Goal: Task Accomplishment & Management: Manage account settings

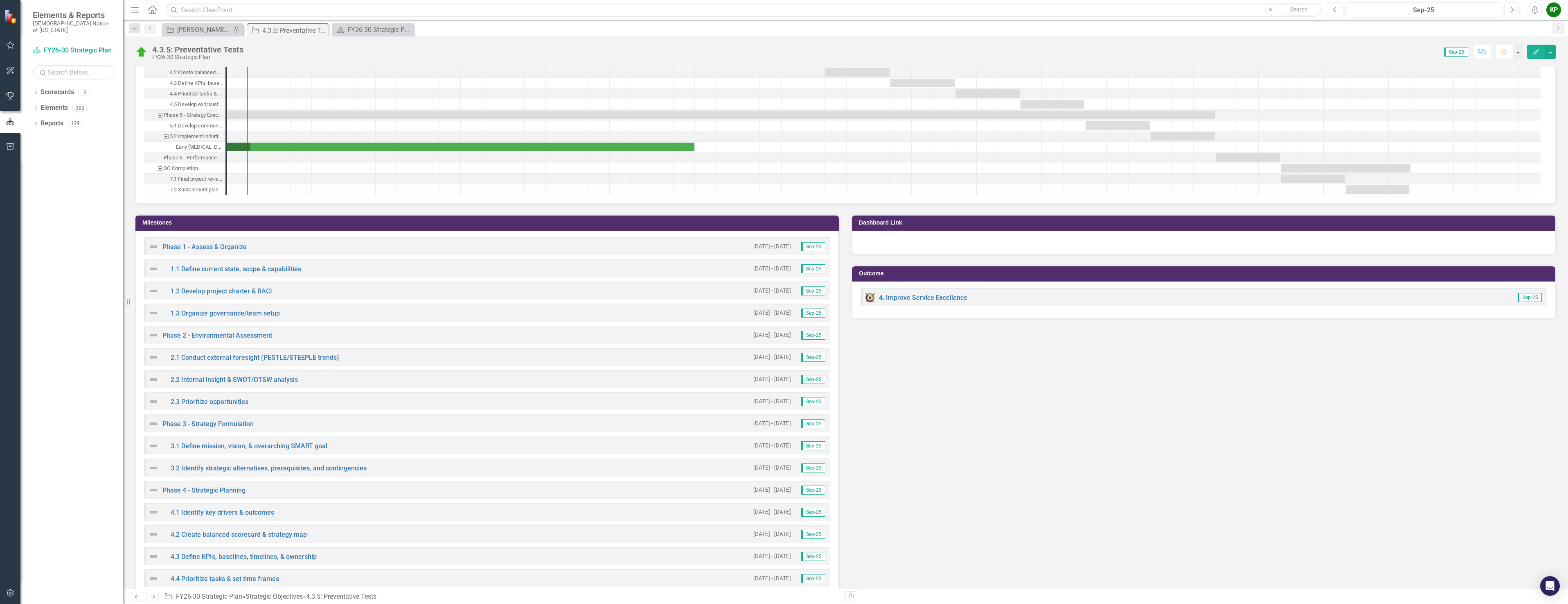
scroll to position [1556, 0]
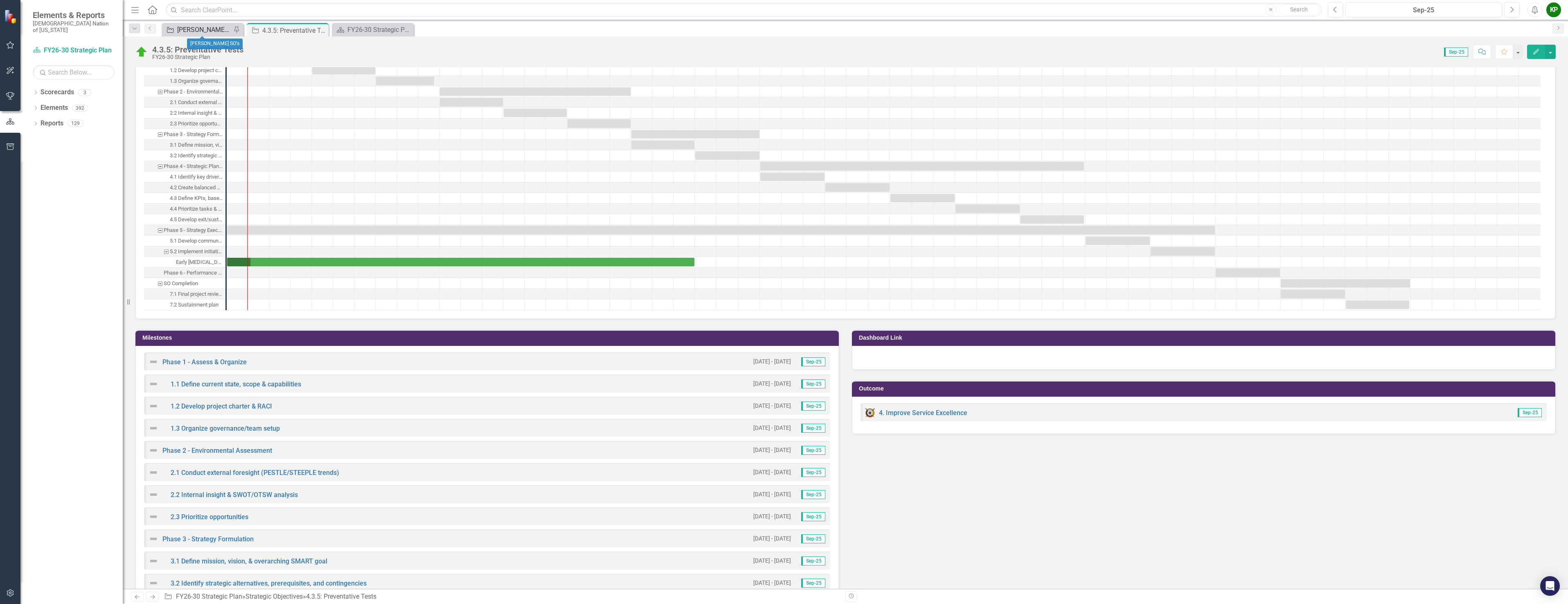
click at [205, 32] on div "[PERSON_NAME] SO's" at bounding box center [204, 29] width 54 height 10
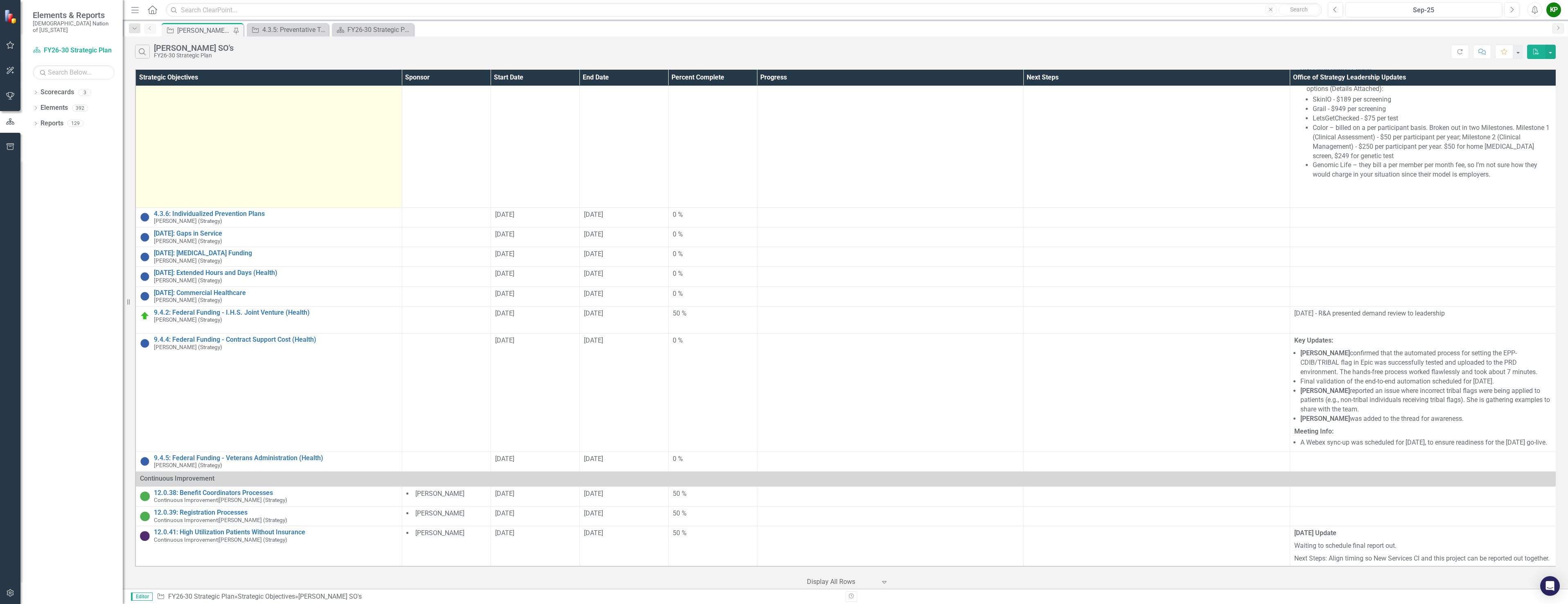
scroll to position [1378, 0]
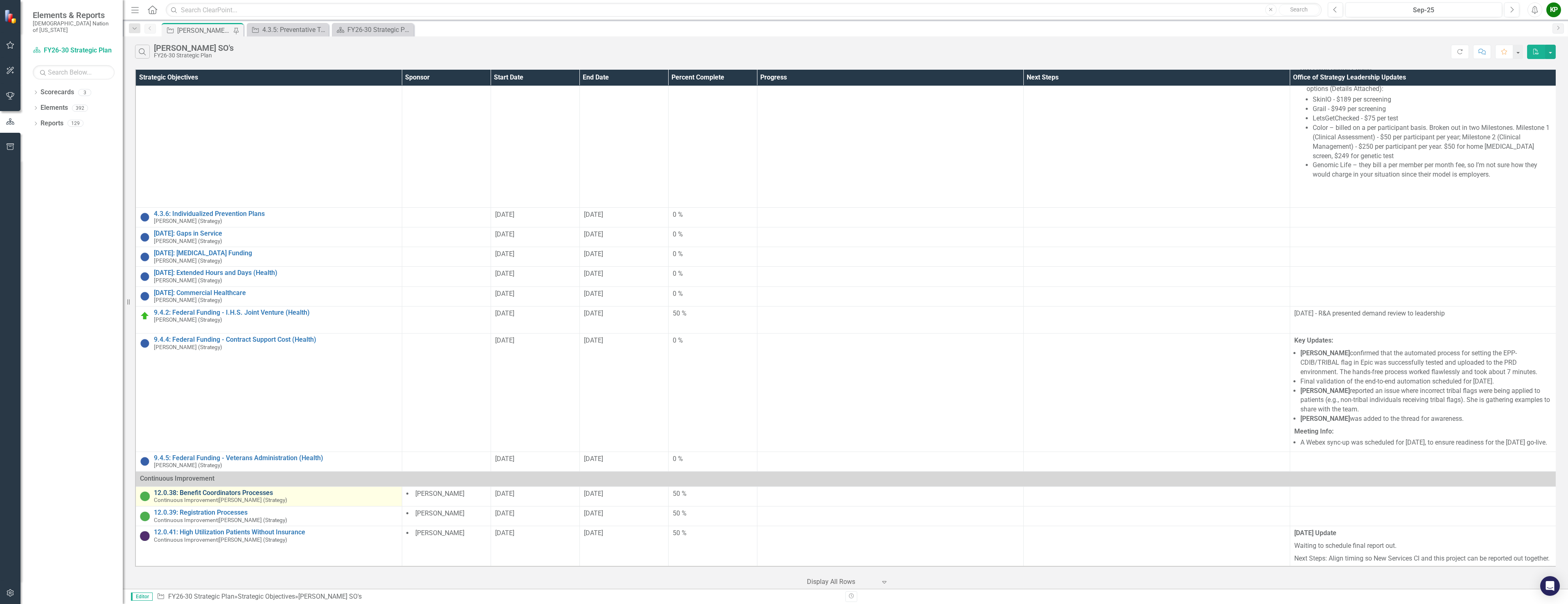
click at [261, 489] on link "12.0.38: Benefit Coordinators Processes" at bounding box center [276, 493] width 244 height 7
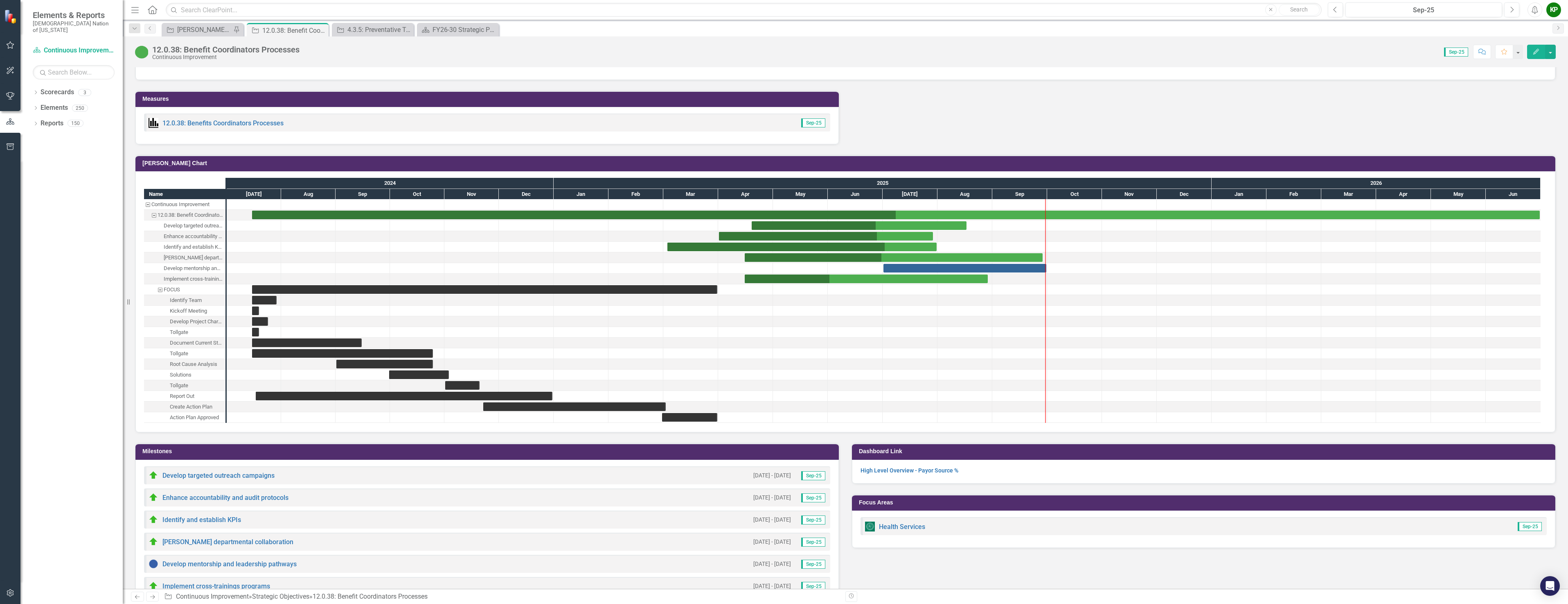
scroll to position [778, 0]
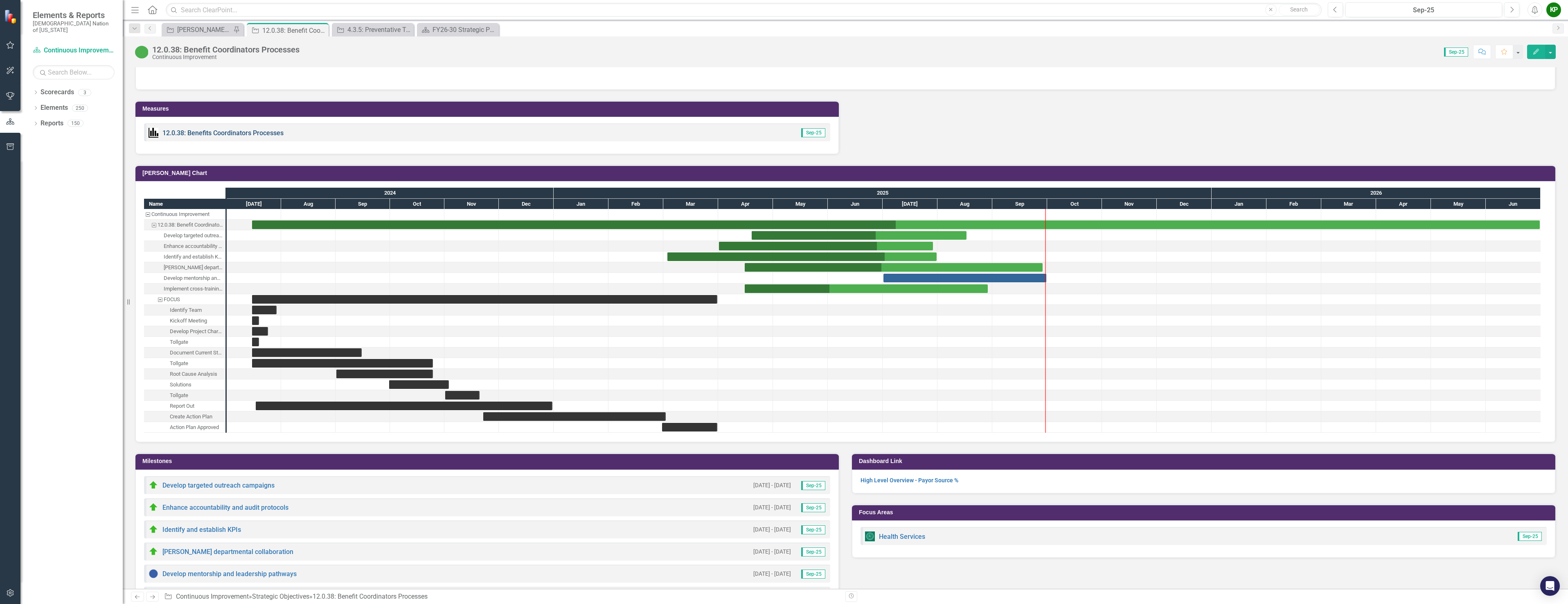
click at [244, 131] on link "12.0.38: Benefits Coordinators Processes" at bounding box center [223, 133] width 121 height 8
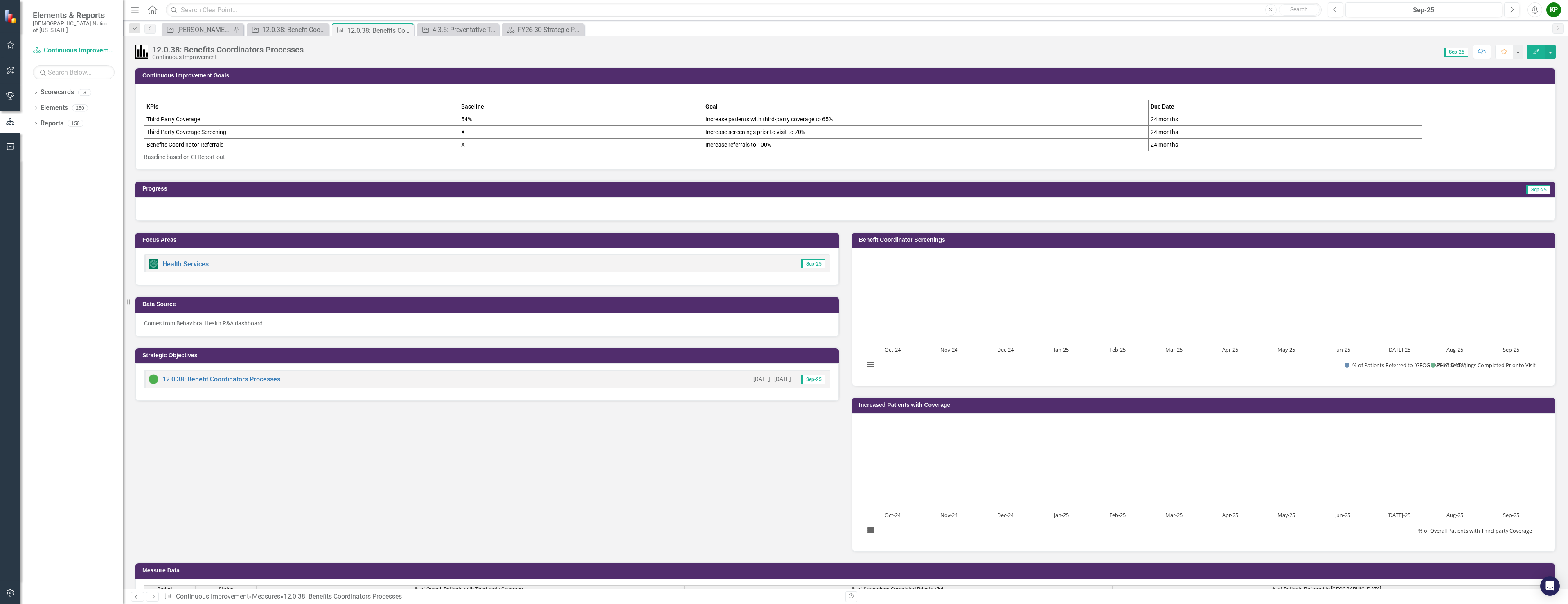
drag, startPoint x: 181, startPoint y: 148, endPoint x: 145, endPoint y: 92, distance: 66.6
click at [145, 92] on p at bounding box center [845, 95] width 1403 height 10
drag, startPoint x: 138, startPoint y: 92, endPoint x: 233, endPoint y: 151, distance: 111.8
click at [233, 151] on div "KPIs Baseline Goal Due Date Third Party Coverage 54% Increase patients with thi…" at bounding box center [845, 126] width 1420 height 86
click at [233, 159] on p "Baseline based on CI Report-out" at bounding box center [845, 155] width 1403 height 10
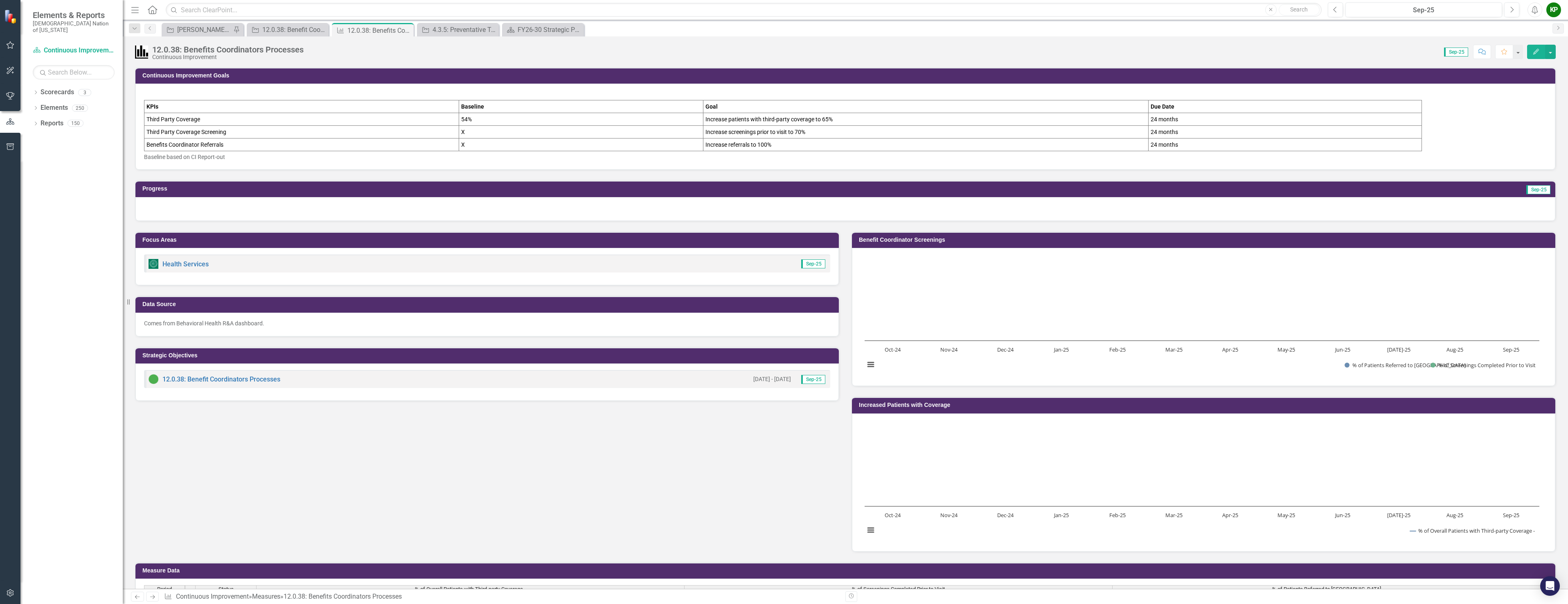
click at [184, 92] on p at bounding box center [845, 95] width 1403 height 10
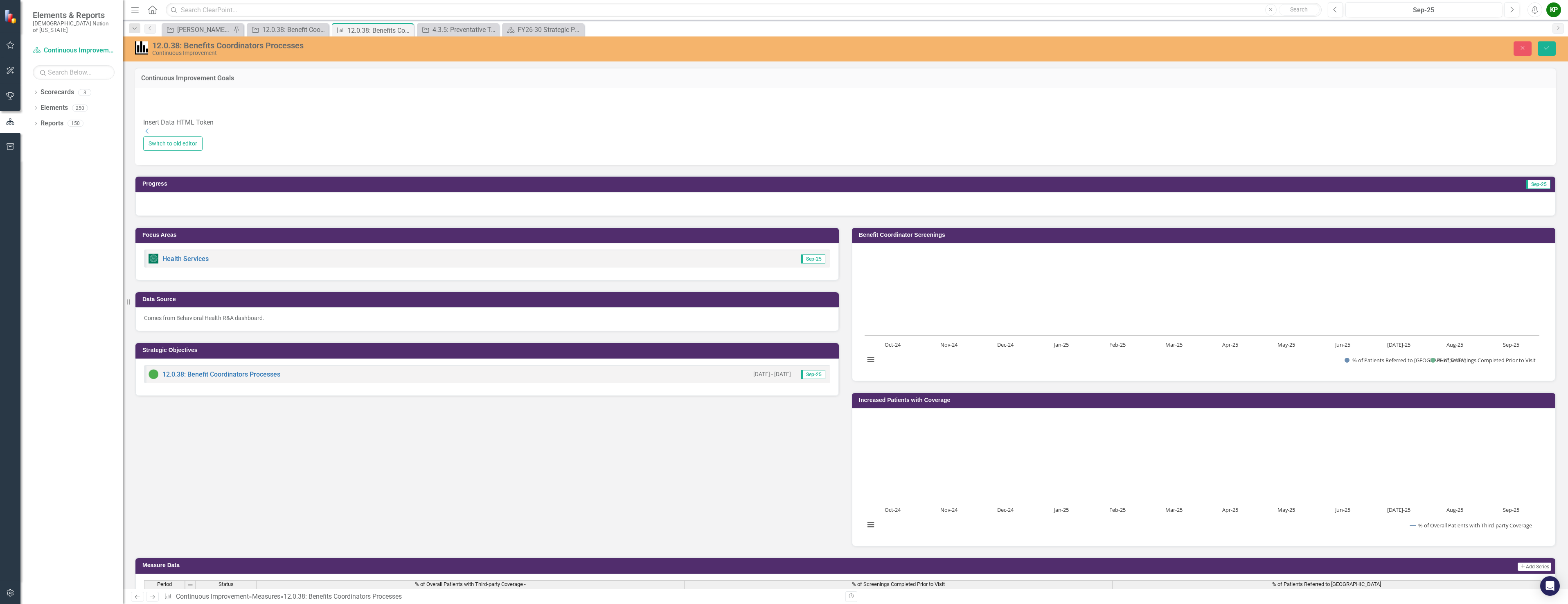
type textarea "<p>&nbsp;</p> <table style="width: 91.0949%; height: 82.4px;" border="1"> <colg…"
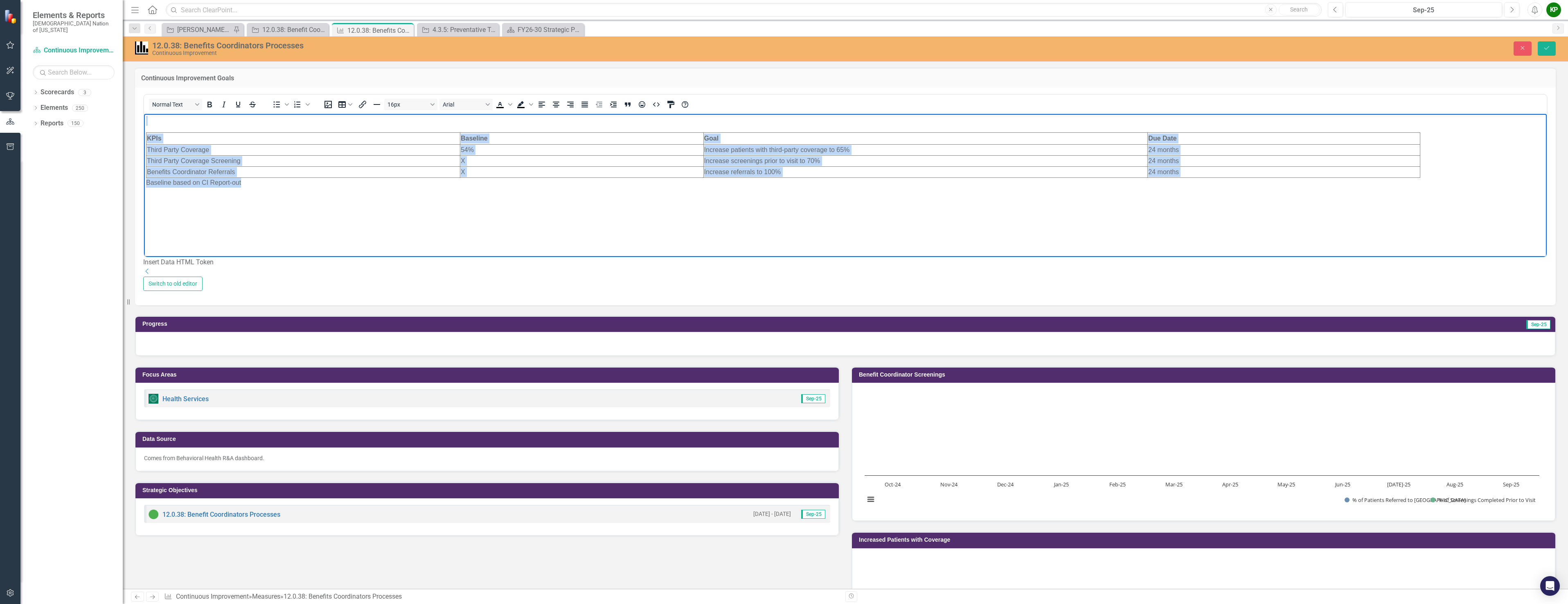
drag, startPoint x: 148, startPoint y: 124, endPoint x: 826, endPoint y: 256, distance: 690.7
click at [826, 237] on html "KPIs Baseline Goal Due Date Third Party Coverage 54% Increase patients with thi…" at bounding box center [845, 175] width 1403 height 123
copy body "KPIs Baseline Goal Due Date Third Party Coverage 54% Increase patients with thi…"
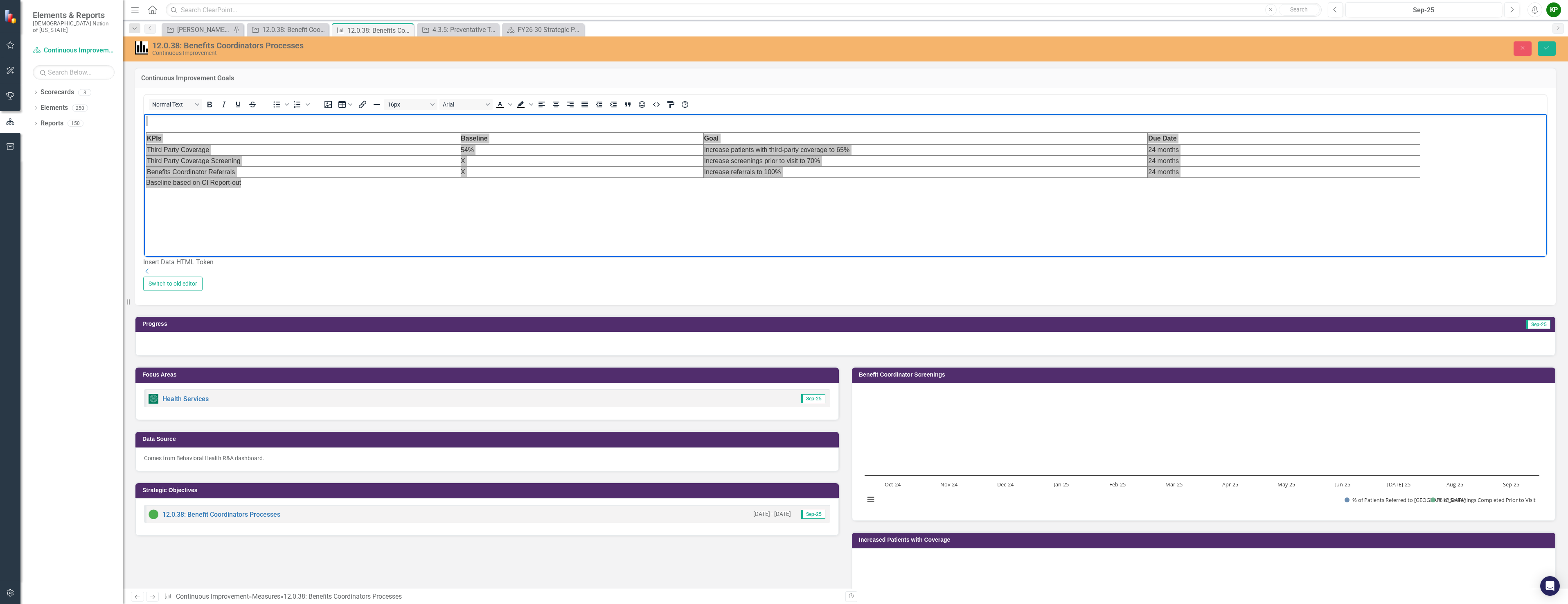
click at [132, 236] on div "Continuous Improvement Goals <p>&nbsp;</p> <table style="width: 91.0949%; heigh…" at bounding box center [845, 181] width 1434 height 247
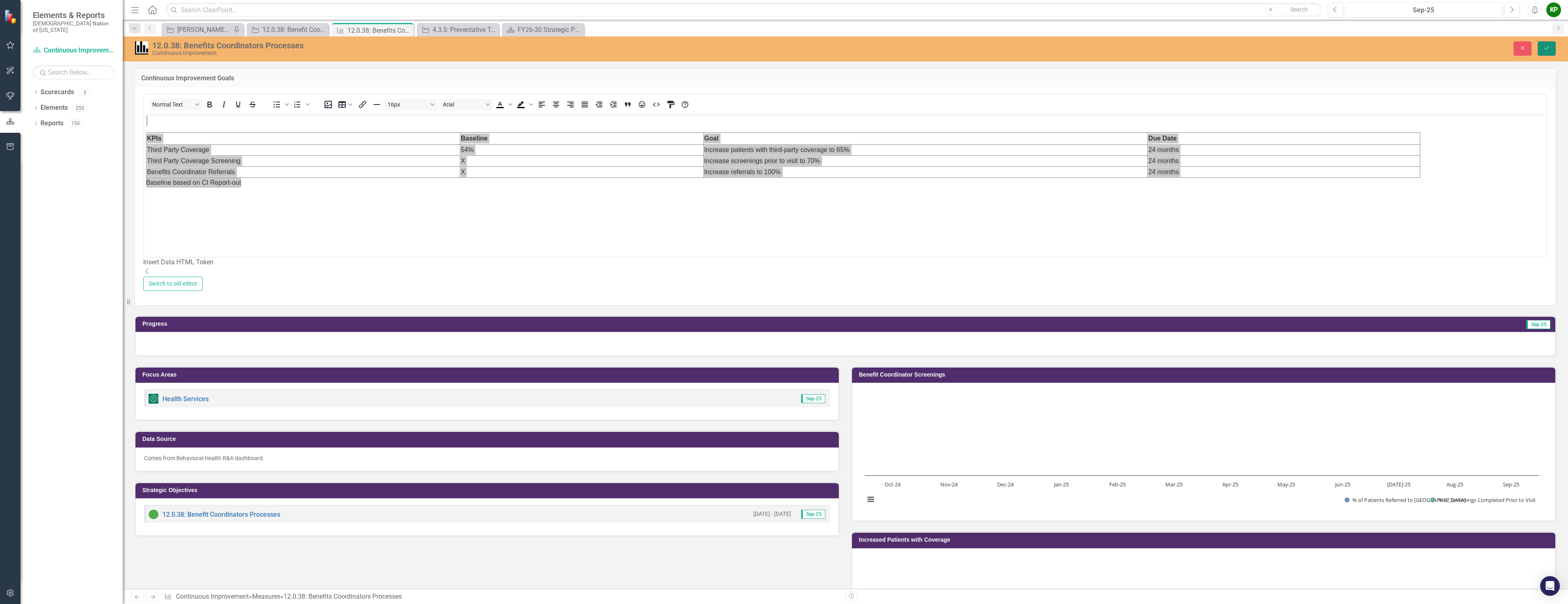
click at [1553, 52] on button "Save" at bounding box center [1547, 49] width 18 height 14
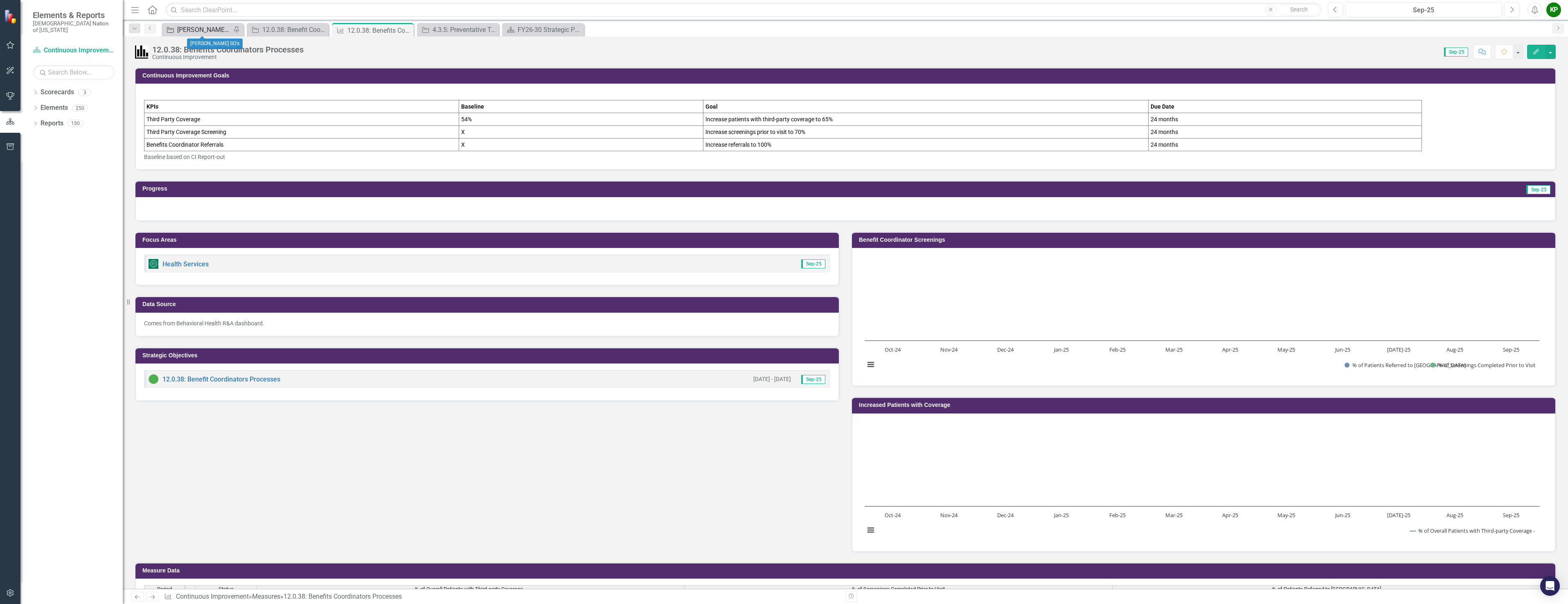
click at [220, 31] on div "[PERSON_NAME] SO's" at bounding box center [204, 29] width 54 height 10
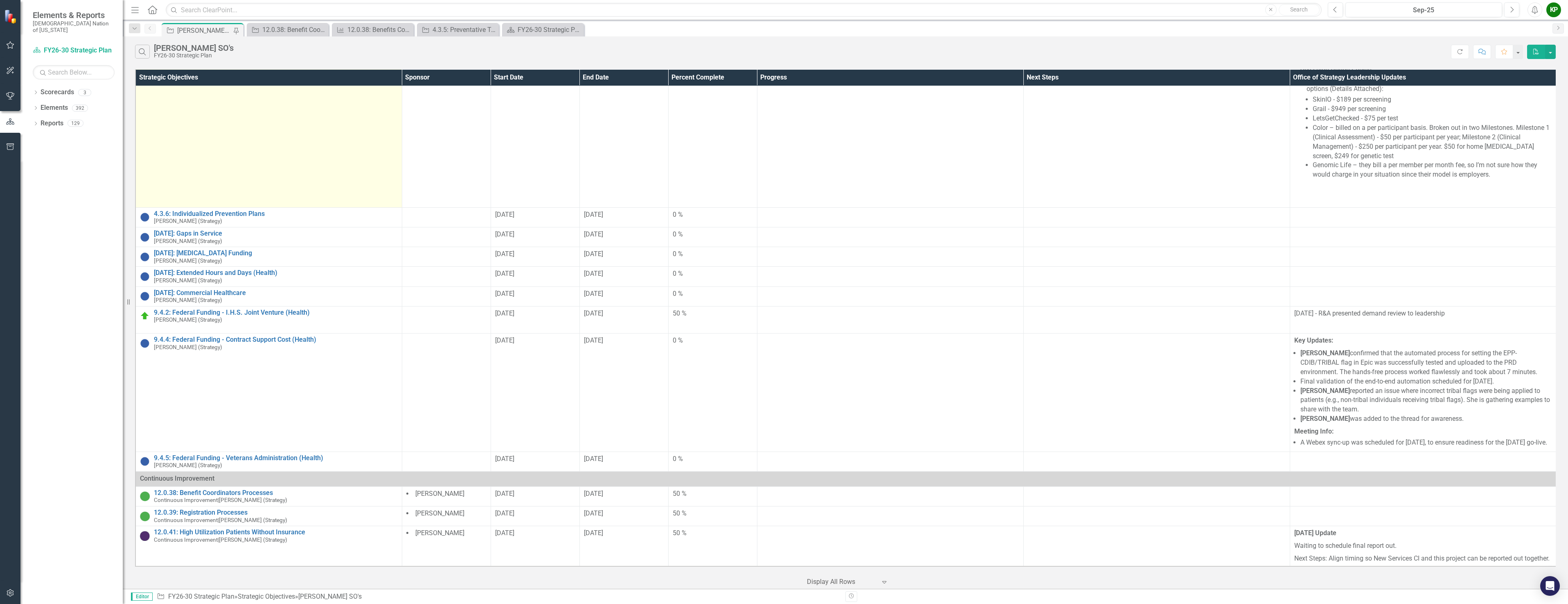
scroll to position [1378, 0]
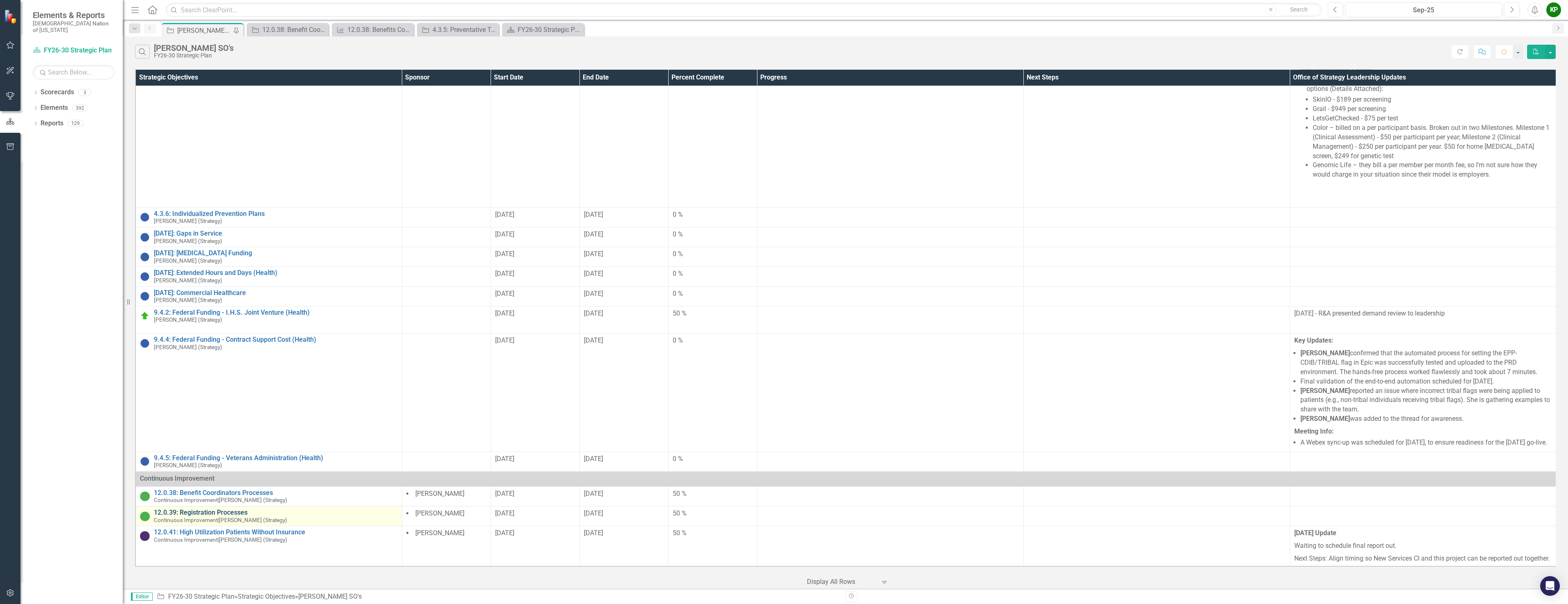
click at [228, 508] on link "12.0.39: Registration Processes" at bounding box center [276, 512] width 244 height 7
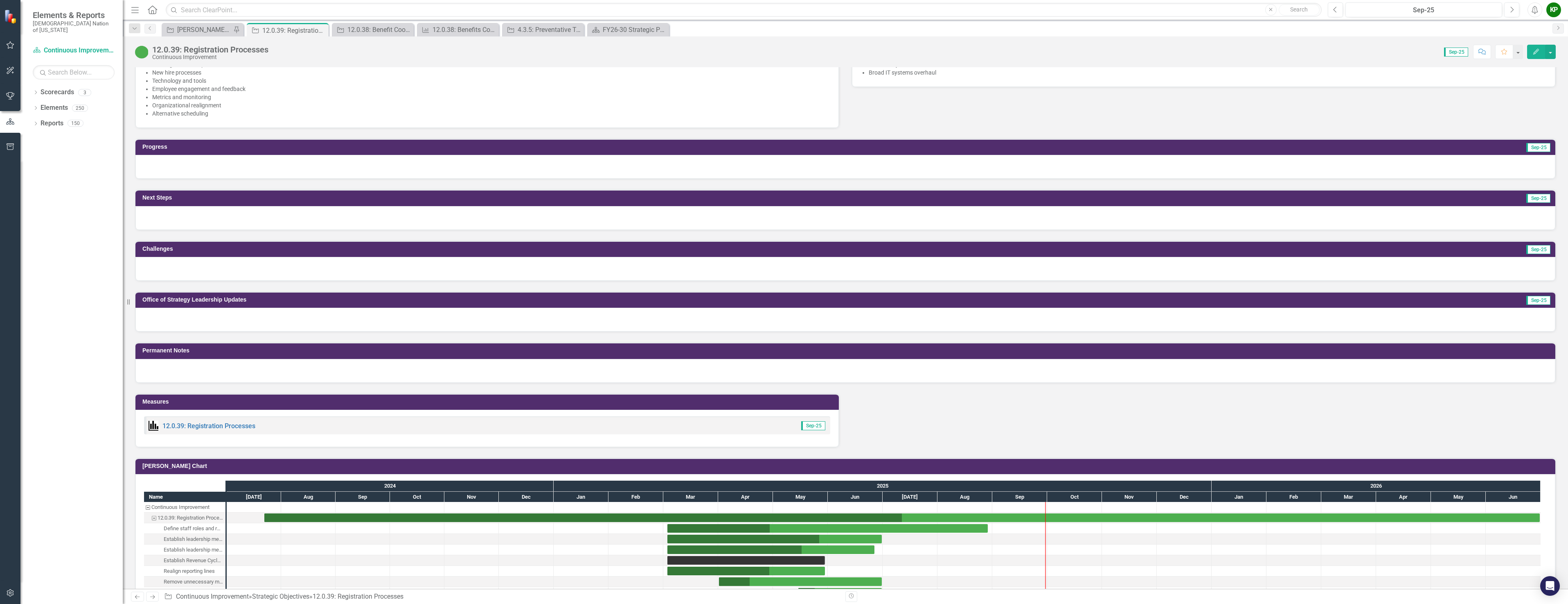
scroll to position [615, 0]
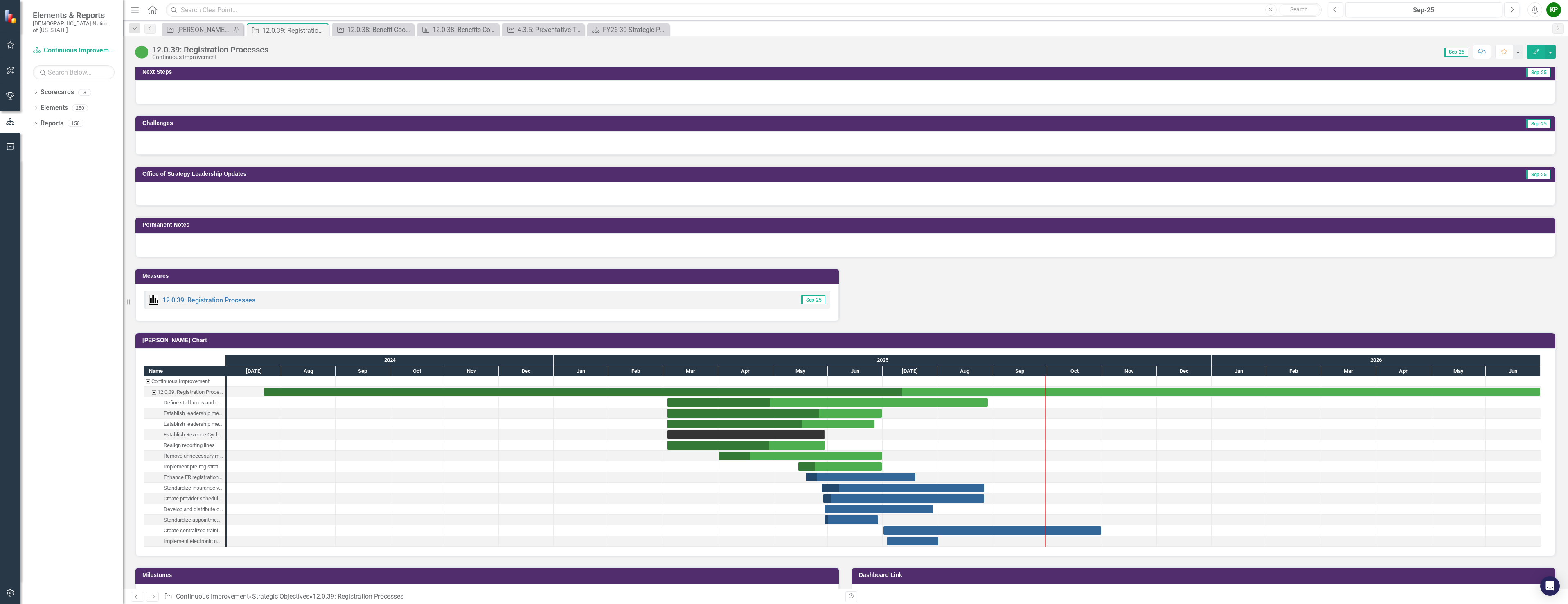
click at [219, 296] on div "12.0.39: Registration Processes" at bounding box center [202, 300] width 106 height 10
click at [220, 301] on link "12.0.39: Registration Processes" at bounding box center [208, 300] width 93 height 8
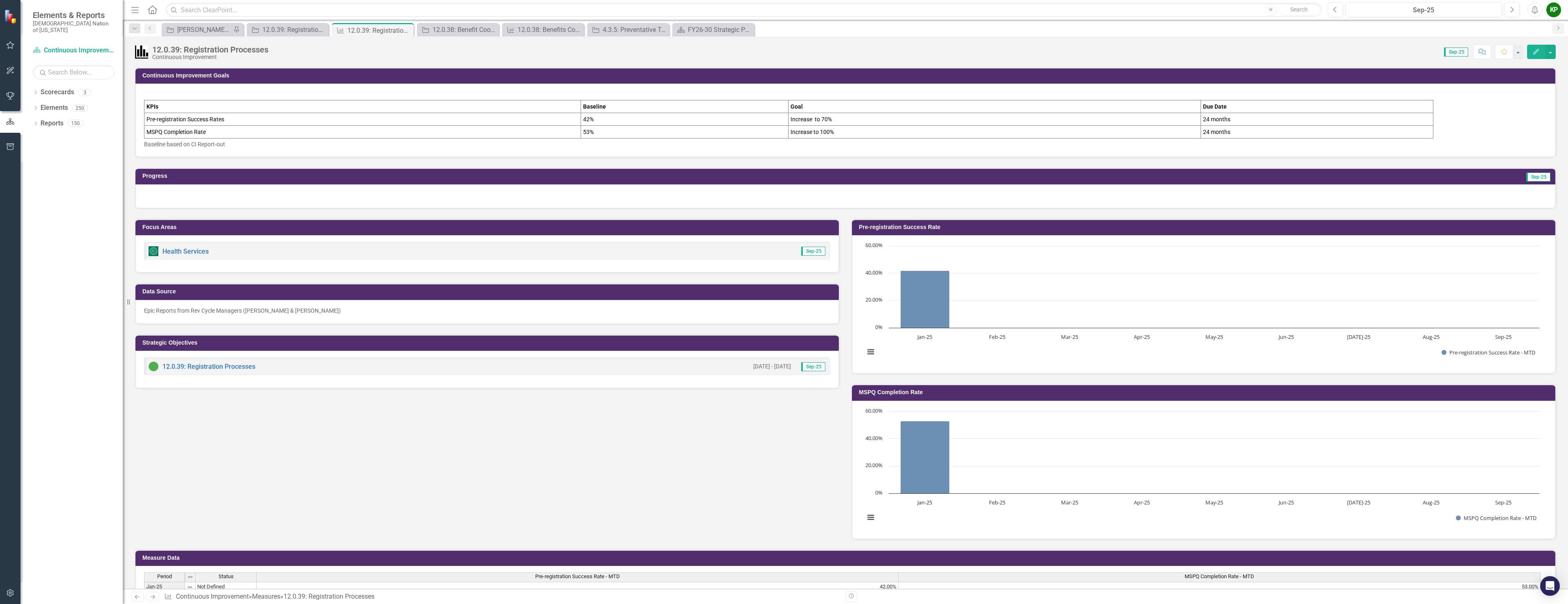
click at [206, 94] on p at bounding box center [845, 95] width 1403 height 10
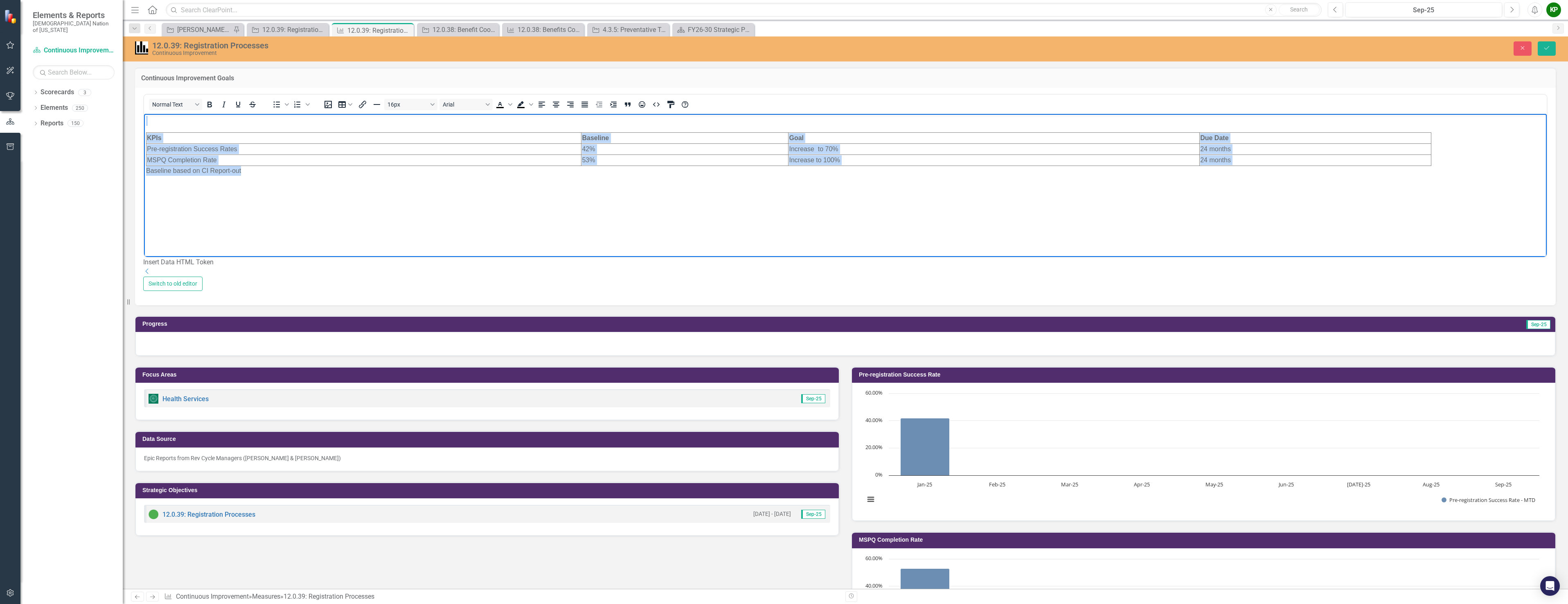
drag, startPoint x: 145, startPoint y: 125, endPoint x: 286, endPoint y: 180, distance: 151.3
click at [286, 180] on body "KPIs Baseline Goal Due Date Pre-registration Success Rates 42% Increase to 70% …" at bounding box center [845, 175] width 1403 height 123
copy body "KPIs Baseline Goal Due Date Pre-registration Success Rates 42% Increase to 70% …"
click at [322, 232] on body "KPIs Baseline Goal Due Date Pre-registration Success Rates 42% Increase to 70% …" at bounding box center [845, 175] width 1403 height 123
click at [248, 128] on body "KPIs Baseline Goal Due Date Pre-registration Success Rates 42% Increase to 70% …" at bounding box center [845, 175] width 1403 height 123
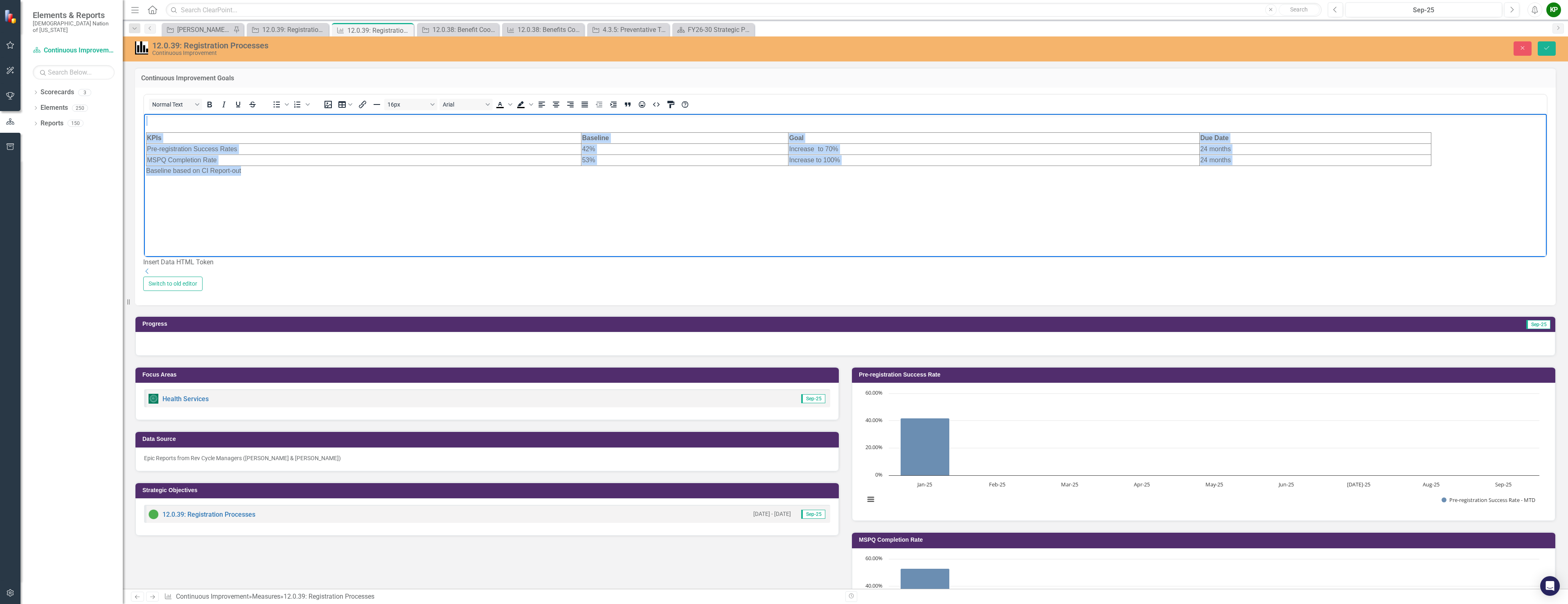
drag, startPoint x: 162, startPoint y: 118, endPoint x: 257, endPoint y: 178, distance: 112.4
click at [257, 178] on body "KPIs Baseline Goal Due Date Pre-registration Success Rates 42% Increase to 70% …" at bounding box center [845, 175] width 1403 height 123
copy body "KPIs Baseline Goal Due Date Pre-registration Success Rates 42% Increase to 70% …"
